Goal: Task Accomplishment & Management: Manage account settings

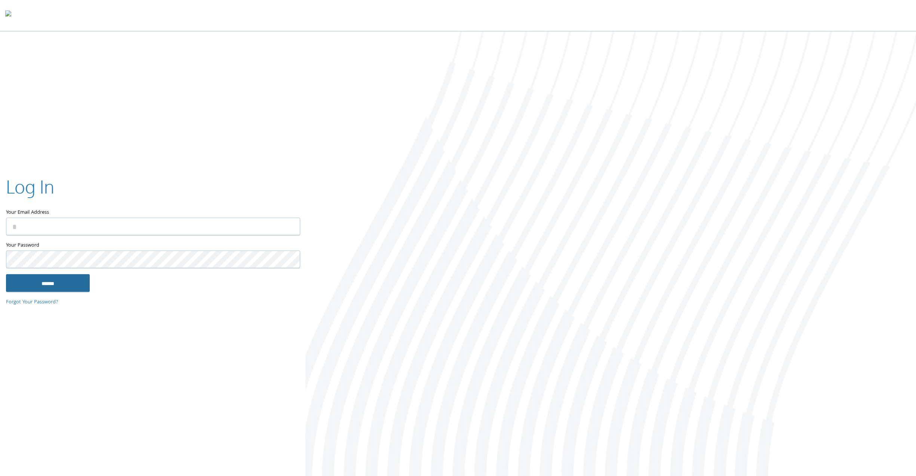
type input "**********"
click at [51, 283] on input "******" at bounding box center [48, 283] width 84 height 18
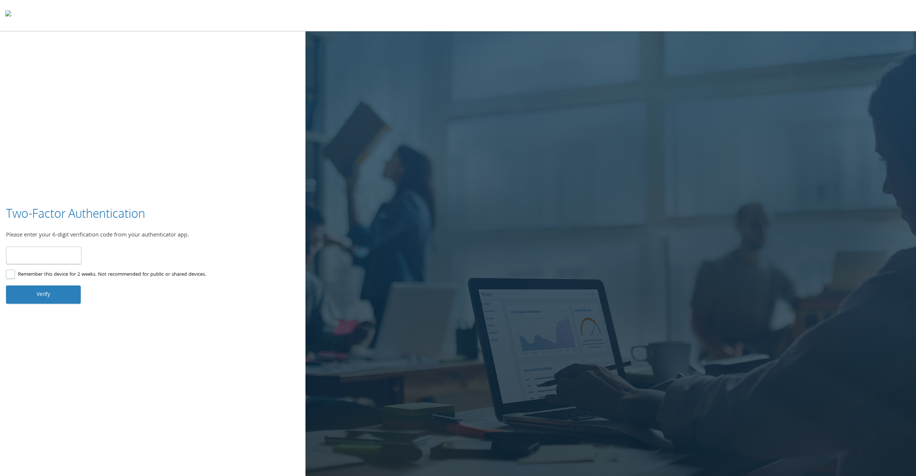
type input "******"
